Goal: Information Seeking & Learning: Learn about a topic

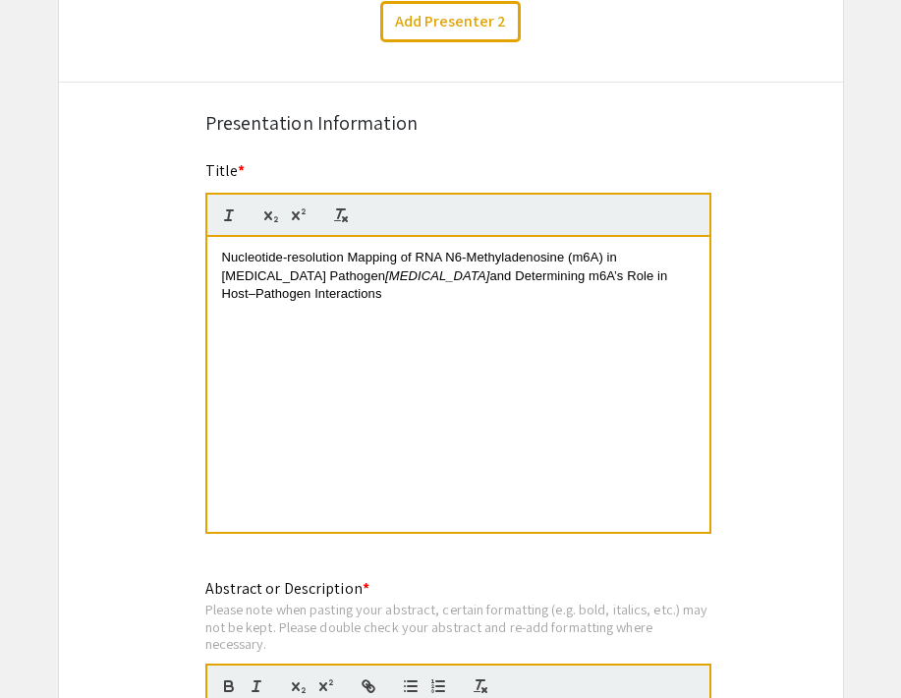
scroll to position [1383, 0]
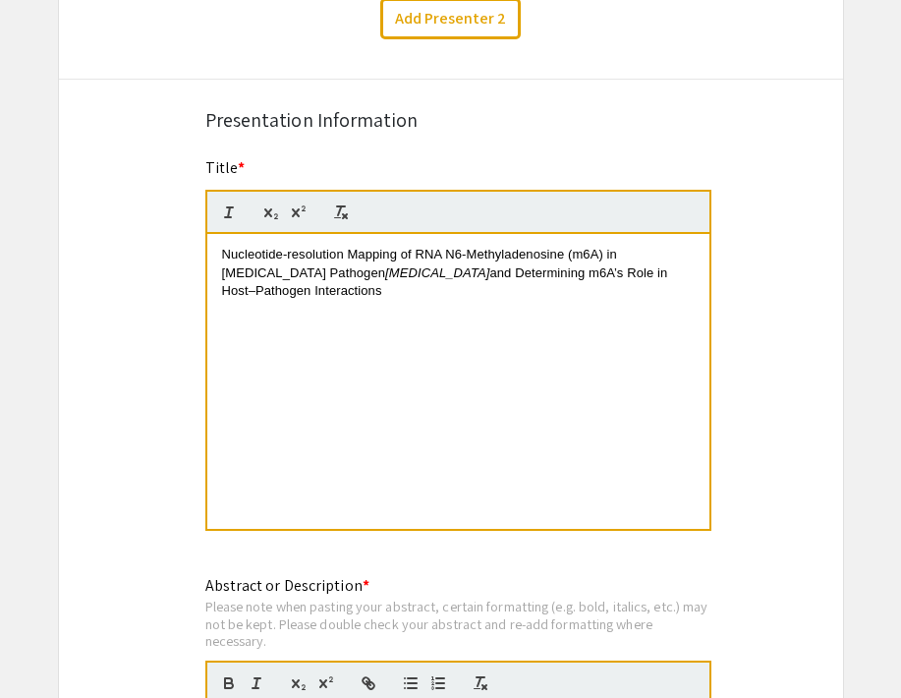
click at [594, 260] on span "Nucleotide-resolution Mapping of RNA N6-Methyladenosine (m6A) in [MEDICAL_DATA]…" at bounding box center [421, 263] width 399 height 32
click at [584, 259] on span "Nucleotide-resolution Mapping of RNA N6-Methyladenosine (m6A) in [MEDICAL_DATA]…" at bounding box center [421, 263] width 399 height 32
click at [303, 215] on icon "button" at bounding box center [299, 212] width 18 height 18
click at [362, 327] on div "Nucleotide-resolution Mapping of RNA N6-Methyladenosine (m 6 A) in [MEDICAL_DAT…" at bounding box center [458, 381] width 502 height 295
click at [532, 274] on span "and Determining m6A’s Role in Host–Pathogen Interactions" at bounding box center [447, 281] width 450 height 32
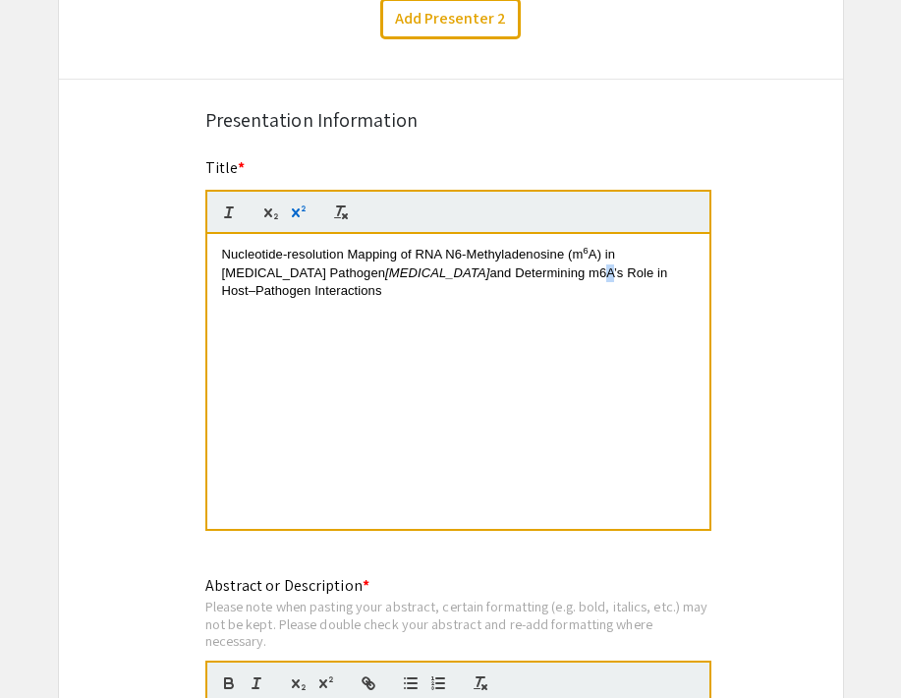
click at [294, 217] on icon "button" at bounding box center [295, 212] width 8 height 9
click at [400, 460] on div "Nucleotide-resolution Mapping of RNA N6-Methyladenosine (m 6 A) in [MEDICAL_DAT…" at bounding box center [458, 381] width 502 height 295
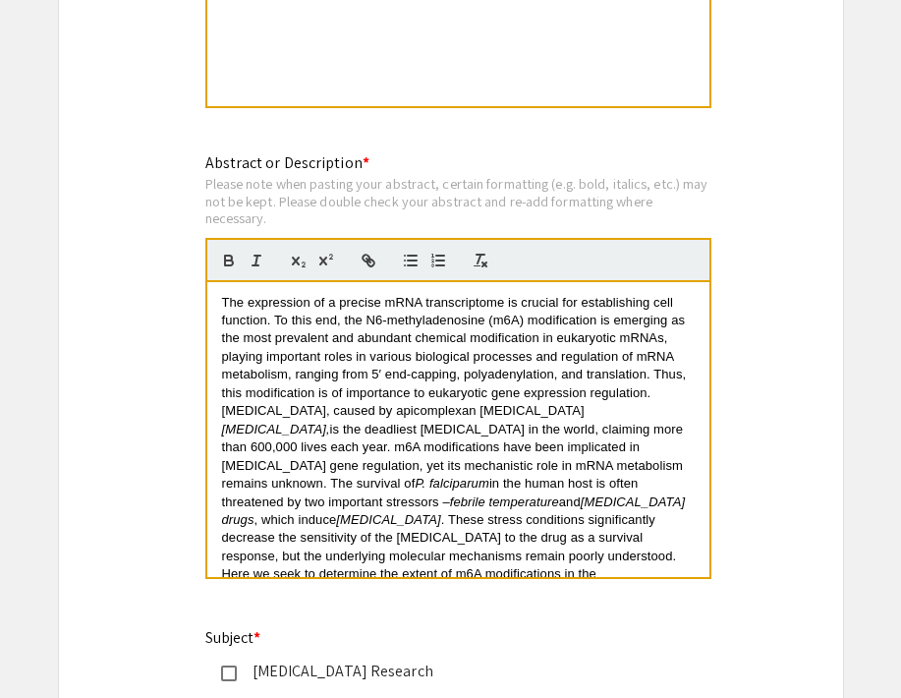
scroll to position [0, 0]
drag, startPoint x: 512, startPoint y: 321, endPoint x: 501, endPoint y: 321, distance: 10.8
click at [501, 321] on span "The expression of a precise mRNA transcriptome is crucial for establishing cell…" at bounding box center [456, 357] width 468 height 124
click at [320, 263] on icon "button" at bounding box center [327, 261] width 18 height 18
click at [297, 444] on span "is the deadliest [MEDICAL_DATA] in the world, claiming more than 600,000 lives …" at bounding box center [454, 456] width 465 height 69
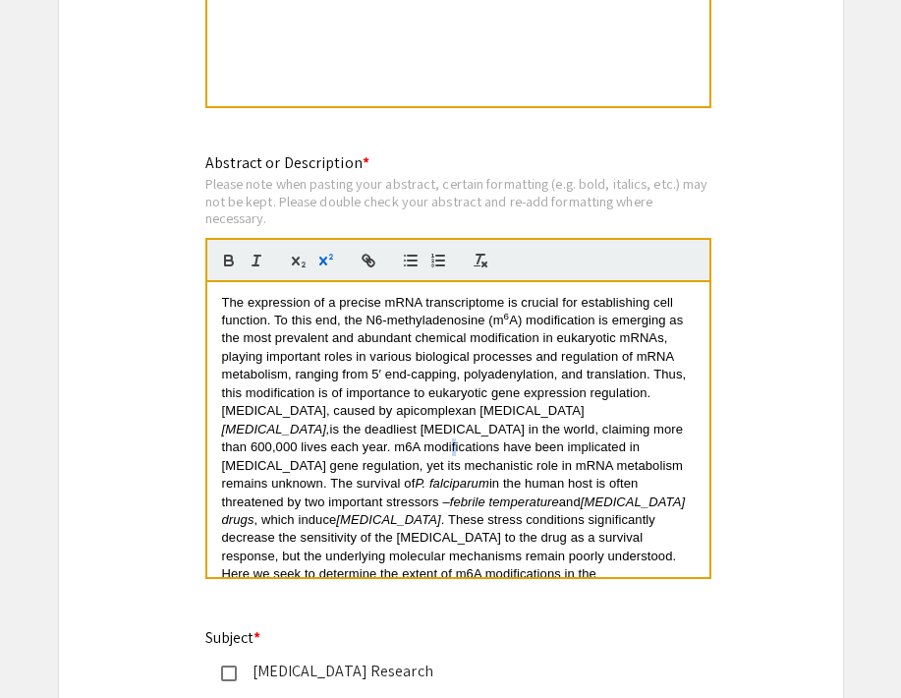
click at [323, 264] on icon "button" at bounding box center [322, 260] width 8 height 9
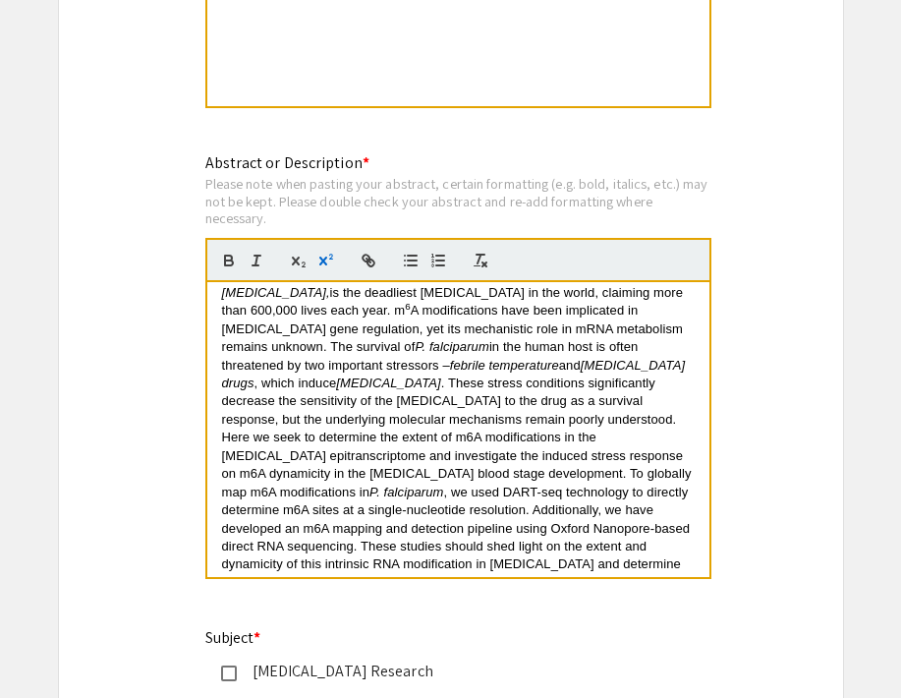
scroll to position [136, 0]
click at [540, 415] on span ". These stress conditions significantly decrease the sensitivity of the [MEDICA…" at bounding box center [459, 438] width 474 height 124
click at [328, 260] on icon "button" at bounding box center [327, 261] width 18 height 18
click at [655, 433] on span "A modifications in the [MEDICAL_DATA] epitranscriptome and investigate the indu…" at bounding box center [459, 465] width 474 height 69
click at [328, 260] on icon "button" at bounding box center [327, 261] width 18 height 18
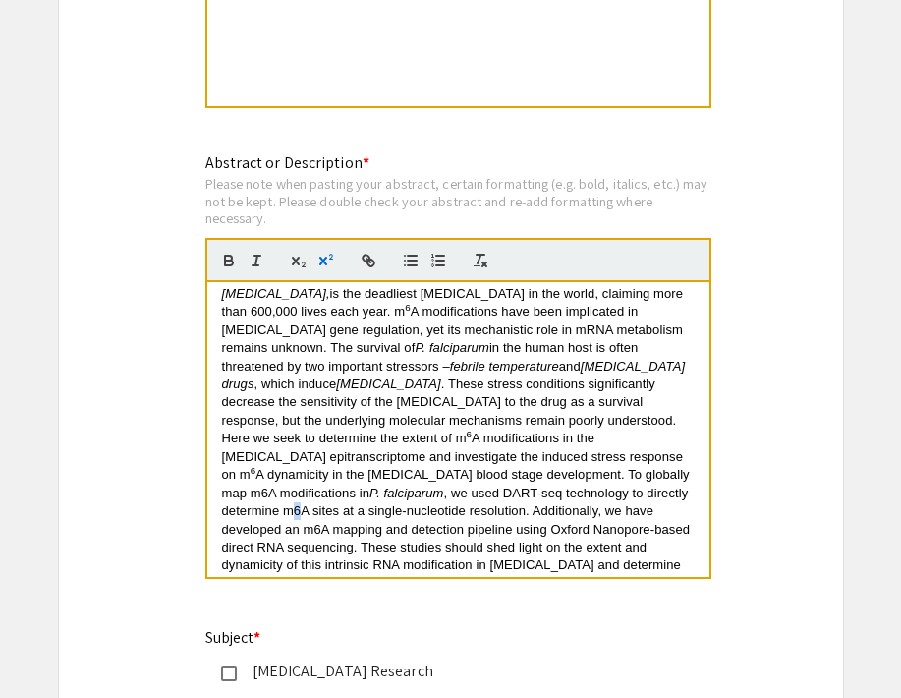
click at [297, 486] on span ", we used DART-seq technology to directly determine m6A sites at a single-nucle…" at bounding box center [458, 538] width 472 height 105
click at [324, 260] on icon "button" at bounding box center [322, 260] width 8 height 9
click at [312, 505] on span "A sites at a single-nucleotide resolution. Additionally, we have developed an m…" at bounding box center [458, 546] width 472 height 87
click at [328, 260] on icon "button" at bounding box center [327, 261] width 18 height 18
click at [634, 541] on span "A mapping and detection pipeline using Oxford Nanopore-based direct RNA sequenc…" at bounding box center [457, 556] width 470 height 69
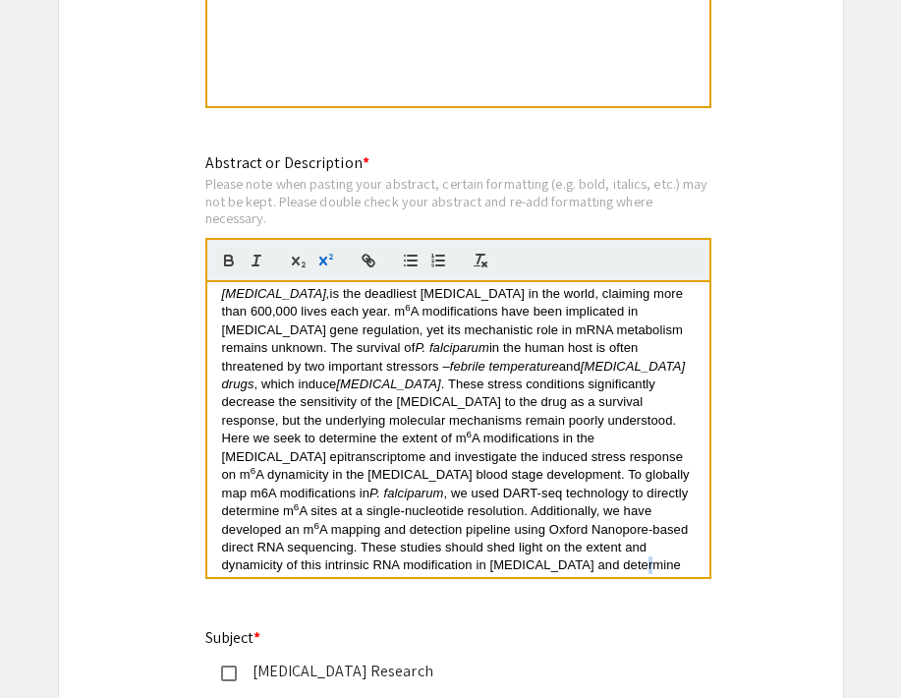
click at [333, 261] on icon "button" at bounding box center [327, 261] width 18 height 18
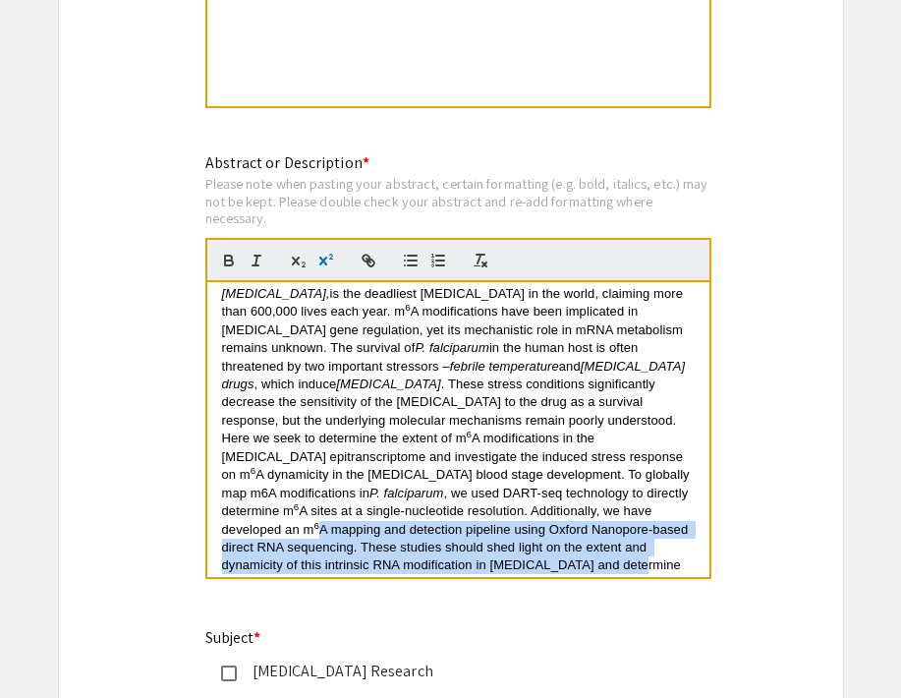
click at [555, 560] on p "The expression of a precise mRNA transcriptome is crucial for establishing cell…" at bounding box center [458, 375] width 473 height 435
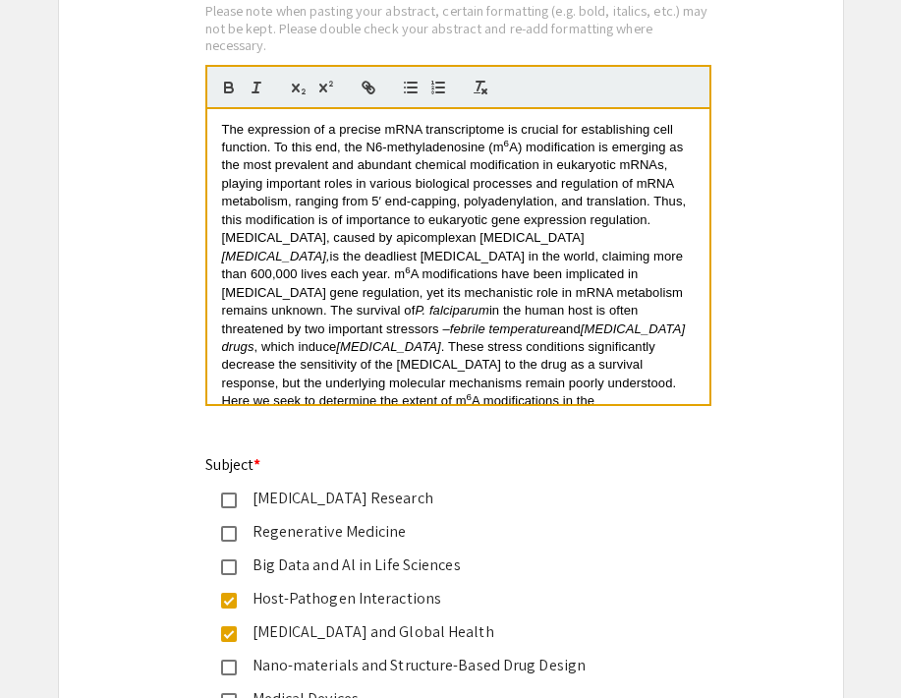
scroll to position [1981, 0]
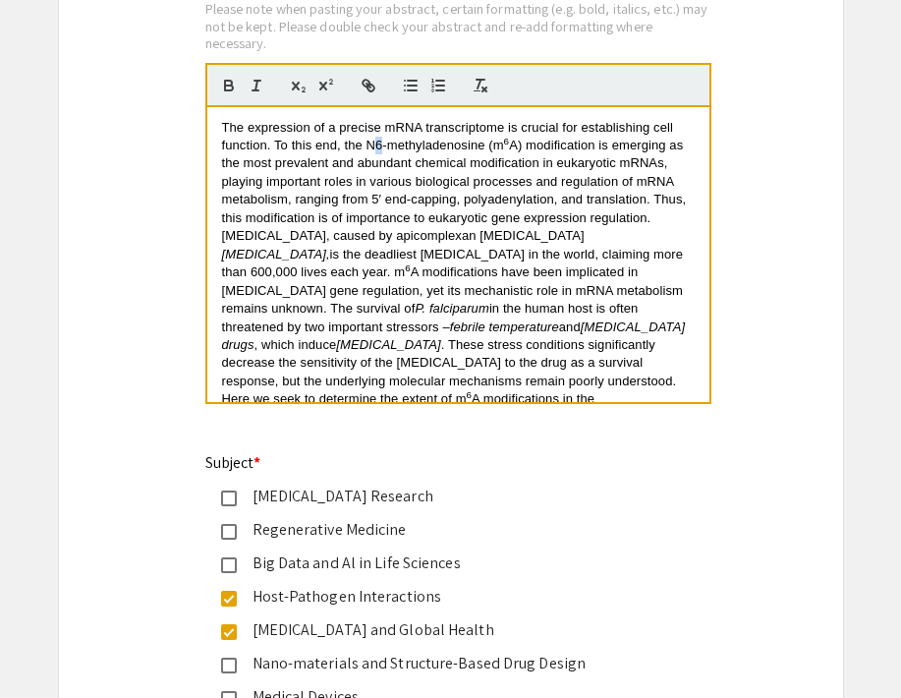
click at [377, 147] on span "The expression of a precise mRNA transcriptome is crucial for establishing cell…" at bounding box center [449, 136] width 455 height 32
click at [326, 89] on icon "button" at bounding box center [327, 86] width 18 height 18
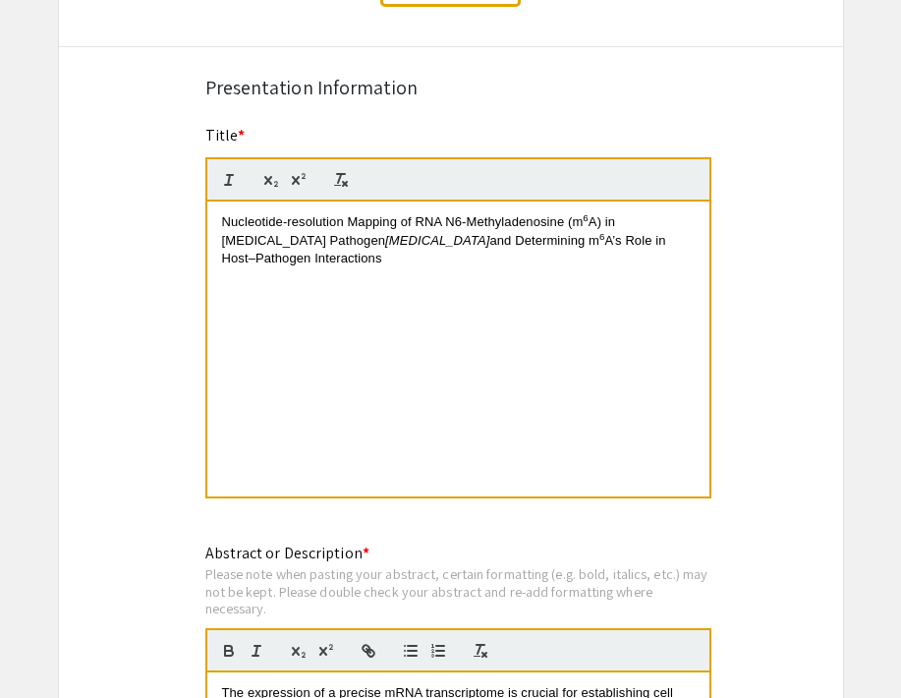
scroll to position [1412, 0]
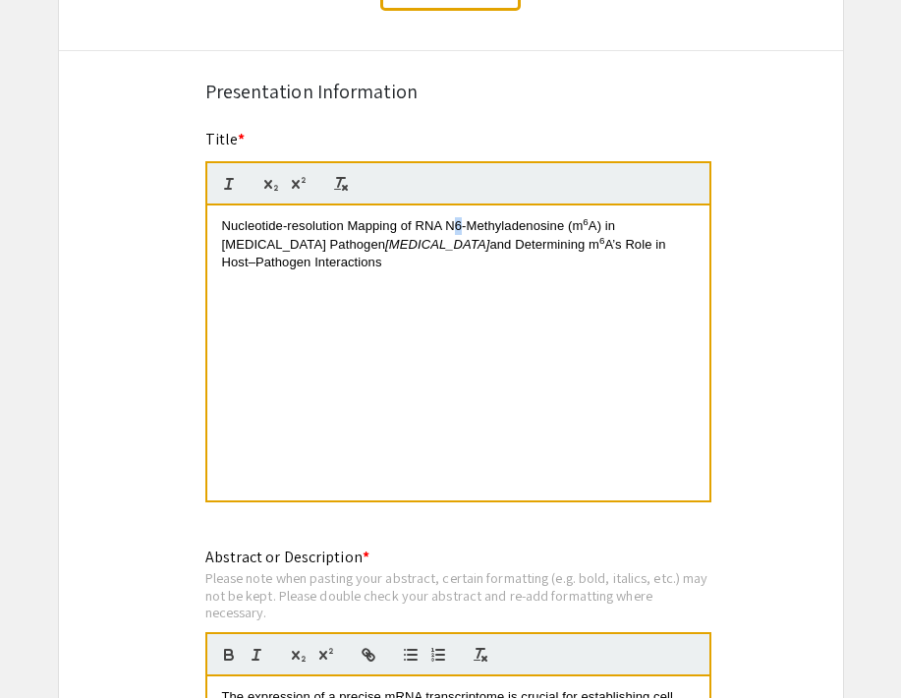
click at [454, 229] on span "Nucleotide-resolution Mapping of RNA N6-Methyladenosine (m" at bounding box center [403, 225] width 362 height 15
click at [300, 182] on icon "button" at bounding box center [299, 184] width 18 height 18
click at [472, 301] on div "Nucleotide-resolution Mapping of RNA N 6 -Methyladenosine (m 6 A) in [MEDICAL_D…" at bounding box center [458, 352] width 502 height 295
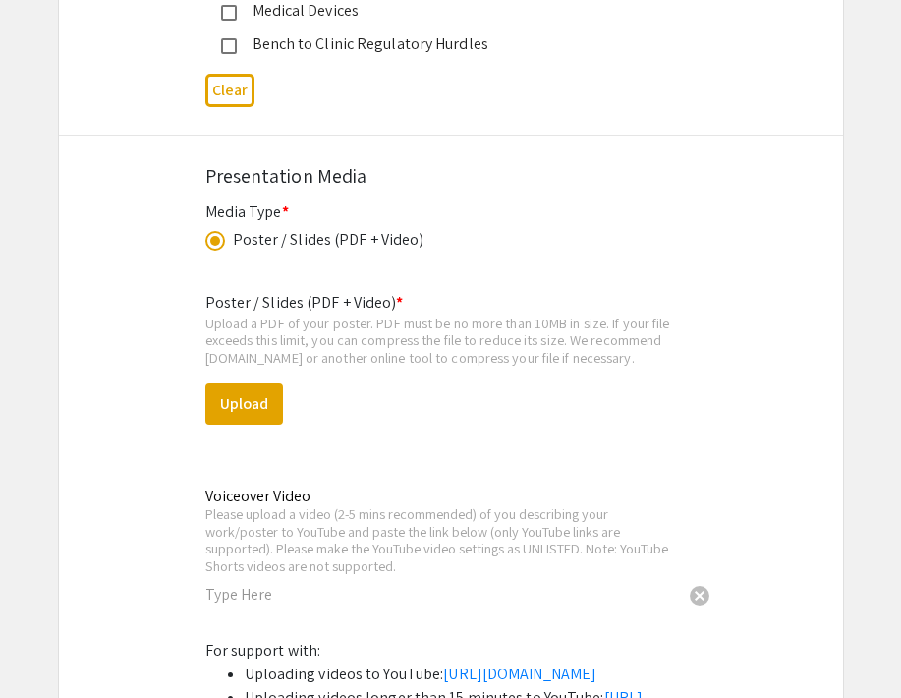
scroll to position [2764, 0]
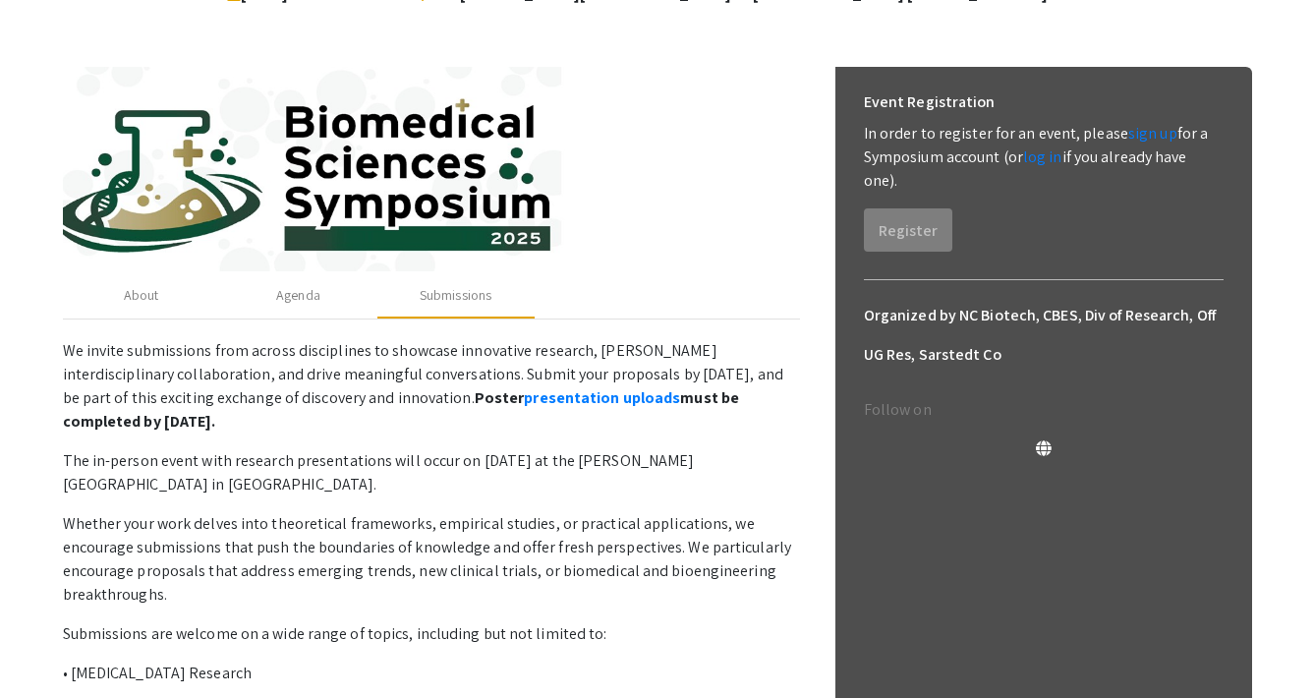
scroll to position [234, 0]
